Goal: Information Seeking & Learning: Learn about a topic

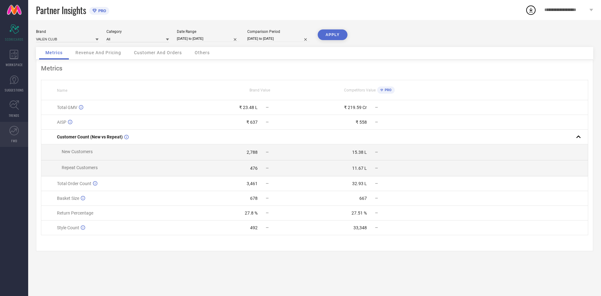
click at [5, 130] on link "FWD" at bounding box center [14, 134] width 28 height 25
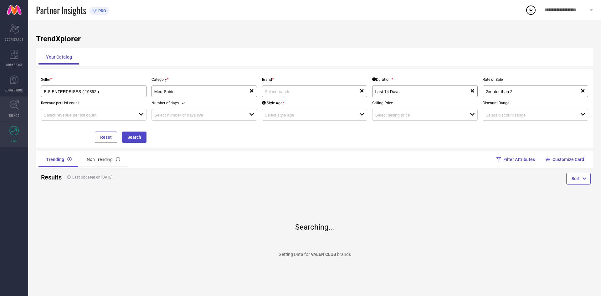
click at [25, 109] on link "TRENDS" at bounding box center [14, 108] width 28 height 25
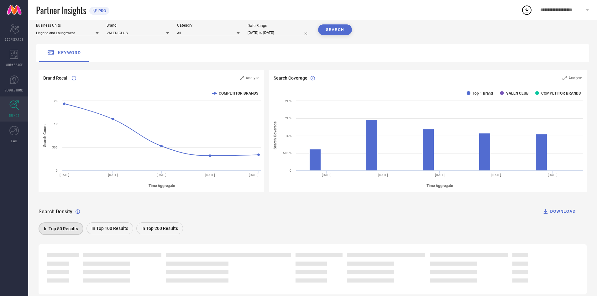
scroll to position [40, 0]
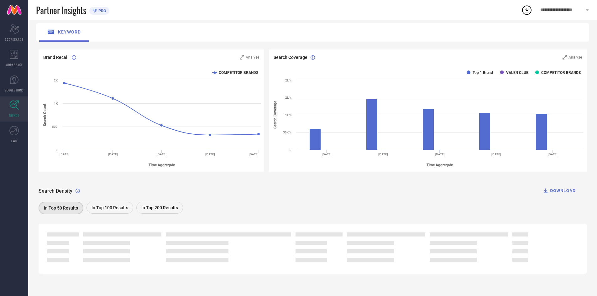
click at [110, 206] on span "In Top 100 Results" at bounding box center [109, 207] width 37 height 5
click at [61, 203] on div "In Top 50 Results" at bounding box center [61, 208] width 44 height 12
click at [10, 128] on icon at bounding box center [13, 130] width 9 height 9
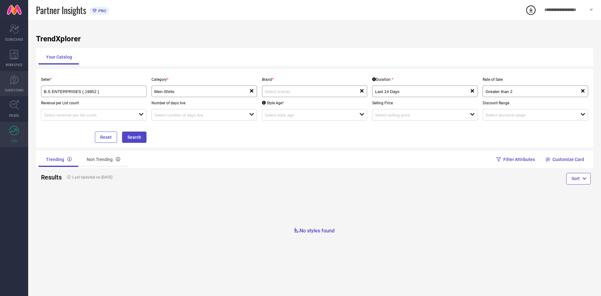
click at [3, 88] on link "SUGGESTIONS" at bounding box center [14, 83] width 28 height 25
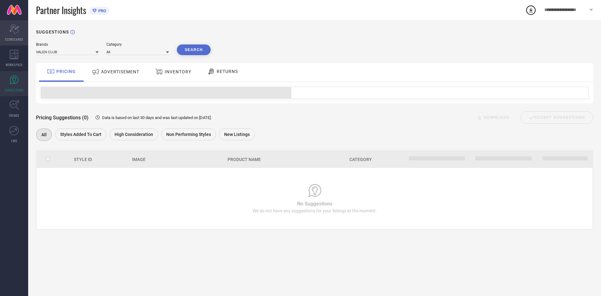
click at [16, 39] on span "SCORECARDS" at bounding box center [14, 39] width 18 height 5
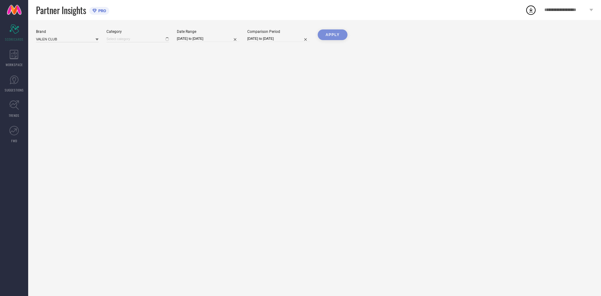
type input "All"
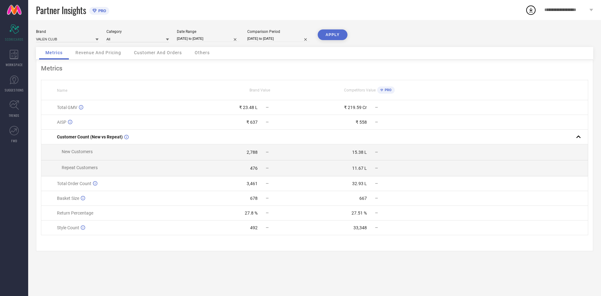
click at [251, 154] on div "2,788" at bounding box center [252, 152] width 11 height 5
click at [251, 167] on div "476" at bounding box center [254, 168] width 8 height 5
click at [255, 170] on div "476" at bounding box center [254, 168] width 8 height 5
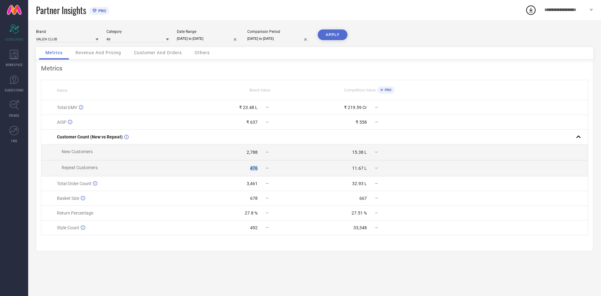
click at [255, 171] on div "476" at bounding box center [254, 168] width 8 height 5
click at [248, 215] on div "27.8 %" at bounding box center [251, 212] width 13 height 5
click at [24, 109] on link "TRENDS" at bounding box center [14, 108] width 28 height 25
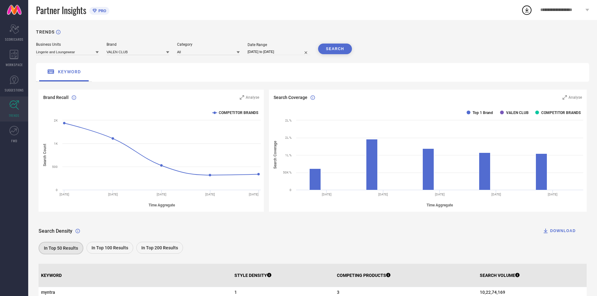
click at [97, 53] on icon at bounding box center [97, 52] width 3 height 2
click at [85, 75] on div "Men's Casual Wear" at bounding box center [67, 71] width 63 height 11
click at [166, 53] on icon at bounding box center [167, 52] width 3 height 3
click at [162, 64] on div "VALEN CLUB" at bounding box center [137, 60] width 63 height 11
click at [237, 52] on icon at bounding box center [237, 52] width 3 height 2
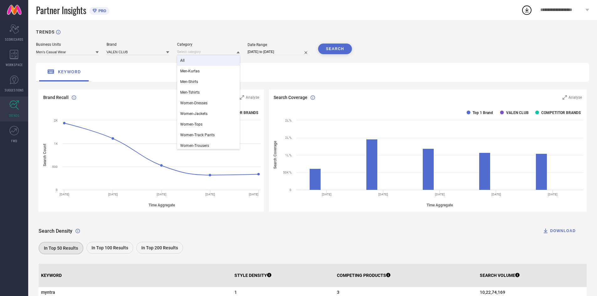
click at [222, 64] on div "All" at bounding box center [208, 60] width 63 height 11
click at [335, 46] on button "SEARCH" at bounding box center [335, 49] width 34 height 11
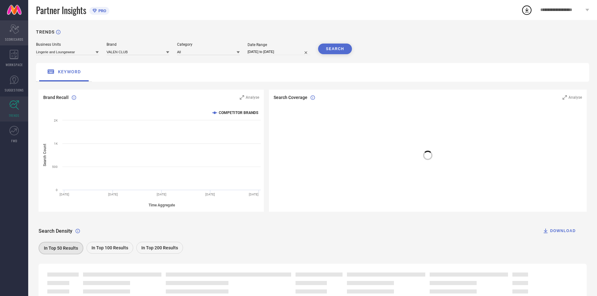
click at [17, 27] on icon "Scorecard" at bounding box center [14, 28] width 10 height 9
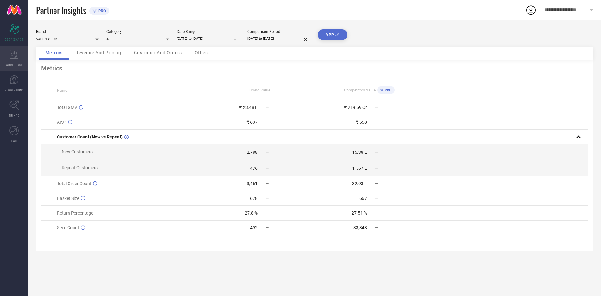
click at [14, 56] on icon at bounding box center [14, 54] width 8 height 9
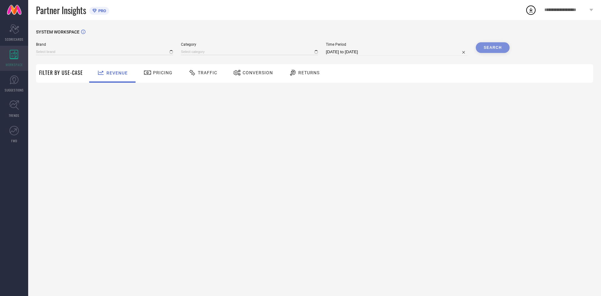
type input "VALEN CLUB"
type input "All"
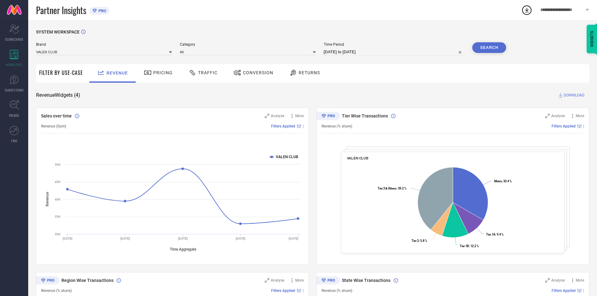
click at [17, 14] on link at bounding box center [14, 10] width 28 height 20
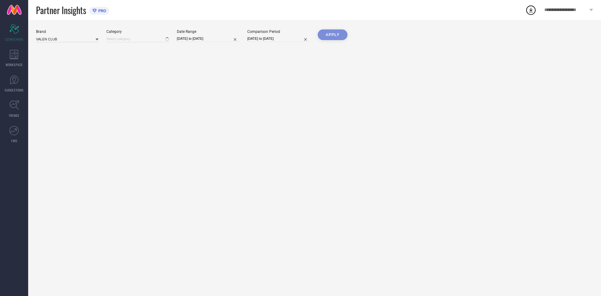
type input "All"
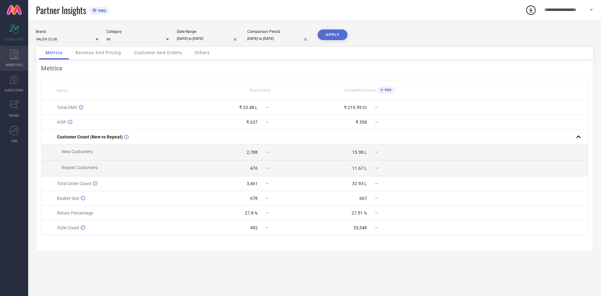
click at [10, 54] on icon at bounding box center [14, 54] width 8 height 9
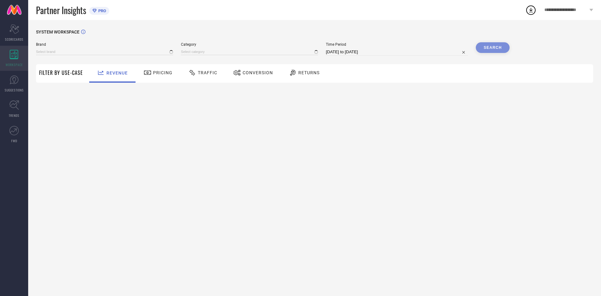
type input "VALEN CLUB"
type input "All"
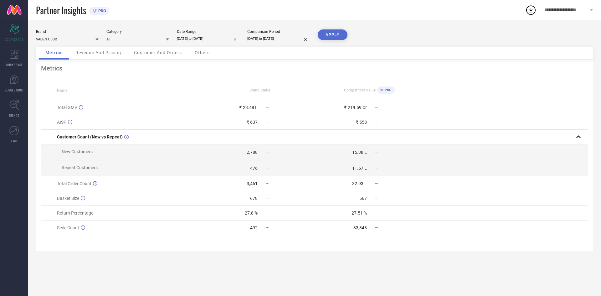
click at [21, 12] on link at bounding box center [14, 10] width 28 height 20
click at [22, 49] on div "WORKSPACE" at bounding box center [14, 58] width 28 height 25
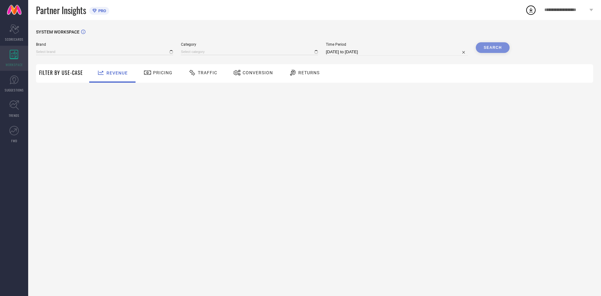
type input "VALEN CLUB"
type input "All"
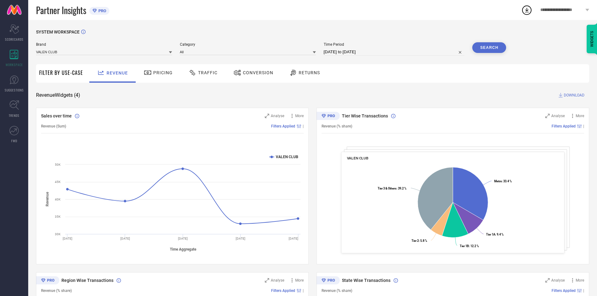
click at [9, 10] on link at bounding box center [14, 10] width 28 height 20
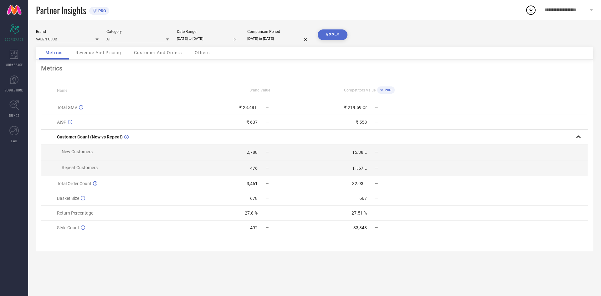
click at [64, 8] on span "Partner Insights" at bounding box center [61, 10] width 50 height 13
click at [5, 9] on link at bounding box center [14, 10] width 28 height 20
click at [12, 52] on icon at bounding box center [14, 54] width 9 height 9
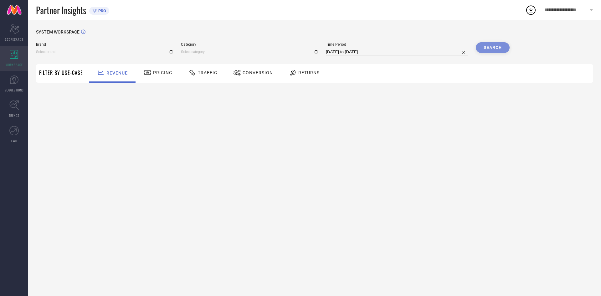
type input "VALEN CLUB"
type input "All"
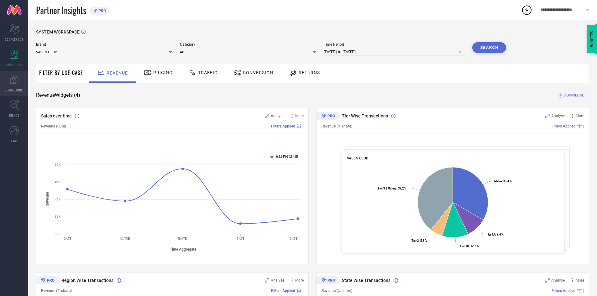
click at [0, 89] on link "SUGGESTIONS" at bounding box center [14, 83] width 28 height 25
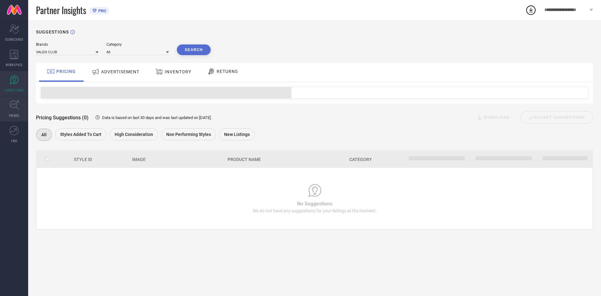
click at [20, 115] on link "TRENDS" at bounding box center [14, 108] width 28 height 25
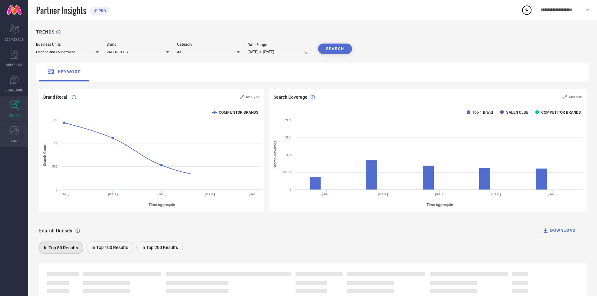
click at [8, 128] on link "FWD" at bounding box center [14, 134] width 28 height 25
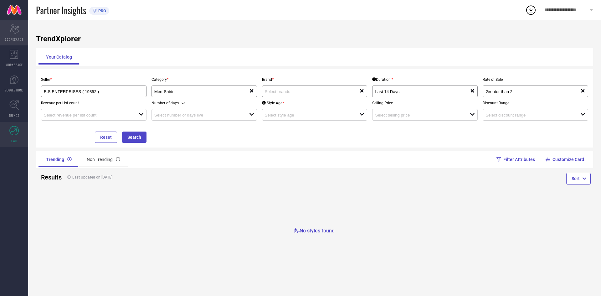
click at [13, 29] on icon "Scorecard" at bounding box center [14, 28] width 10 height 9
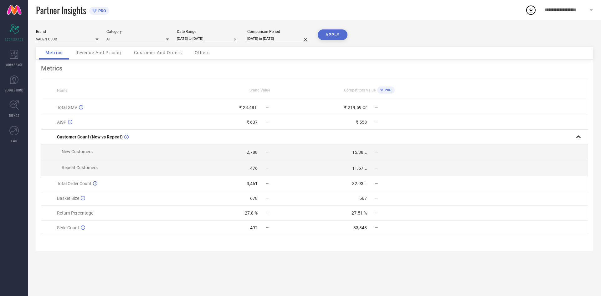
click at [39, 8] on span "Partner Insights" at bounding box center [61, 10] width 50 height 13
click at [4, 5] on link at bounding box center [14, 10] width 28 height 20
